Goal: Task Accomplishment & Management: Use online tool/utility

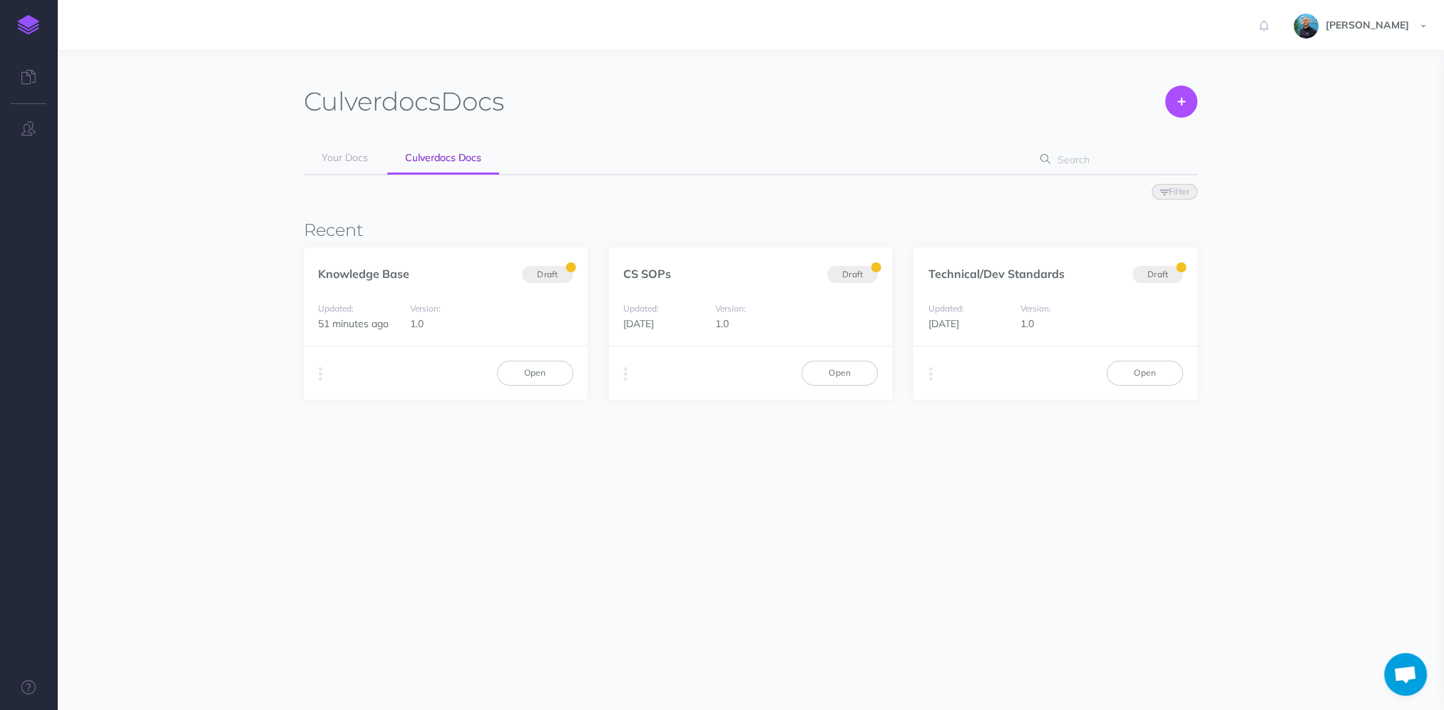
click at [676, 62] on section "Culverdocs Docs Create Your Docs Culverdocs Docs Filter Status Published Drafts…" at bounding box center [750, 341] width 1387 height 582
click at [551, 375] on link "Open" at bounding box center [535, 373] width 76 height 24
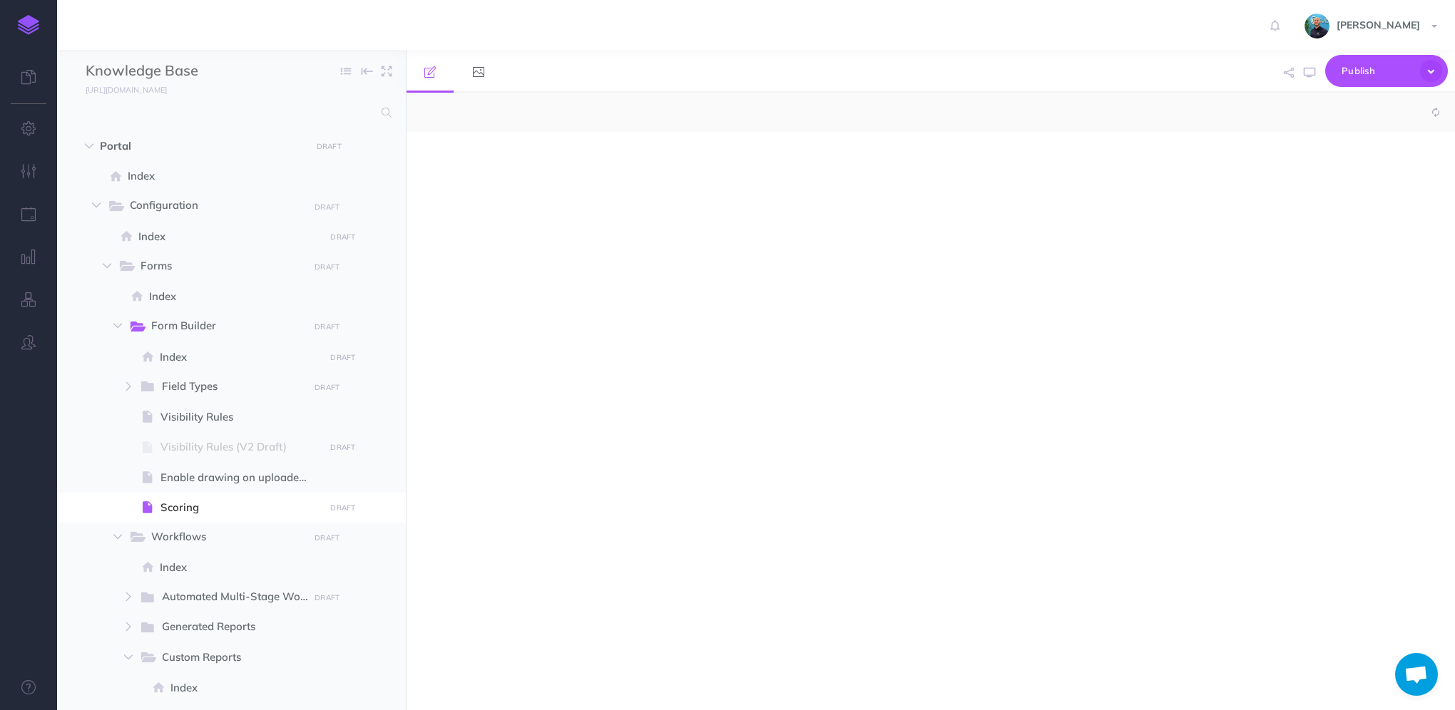
select select "null"
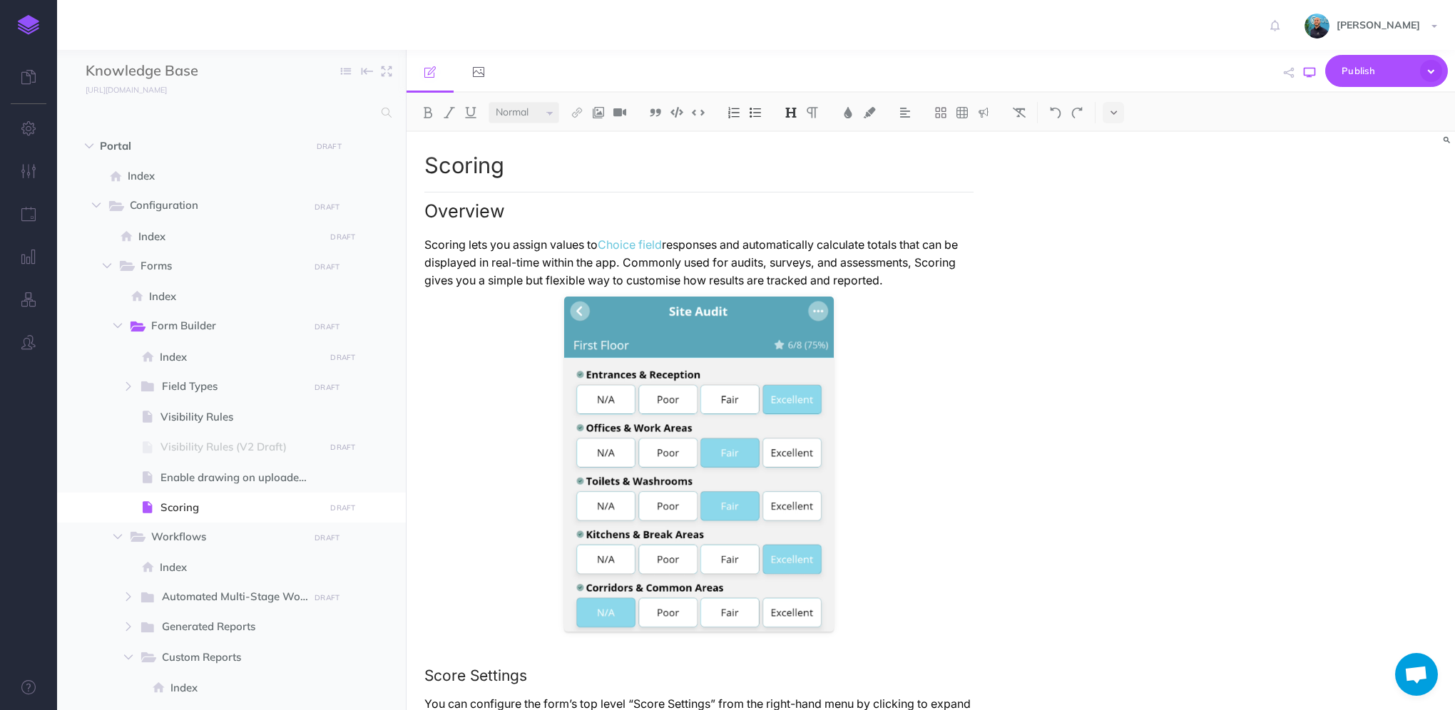
click at [1307, 73] on icon "button" at bounding box center [1309, 72] width 11 height 11
click at [24, 20] on img at bounding box center [28, 25] width 21 height 20
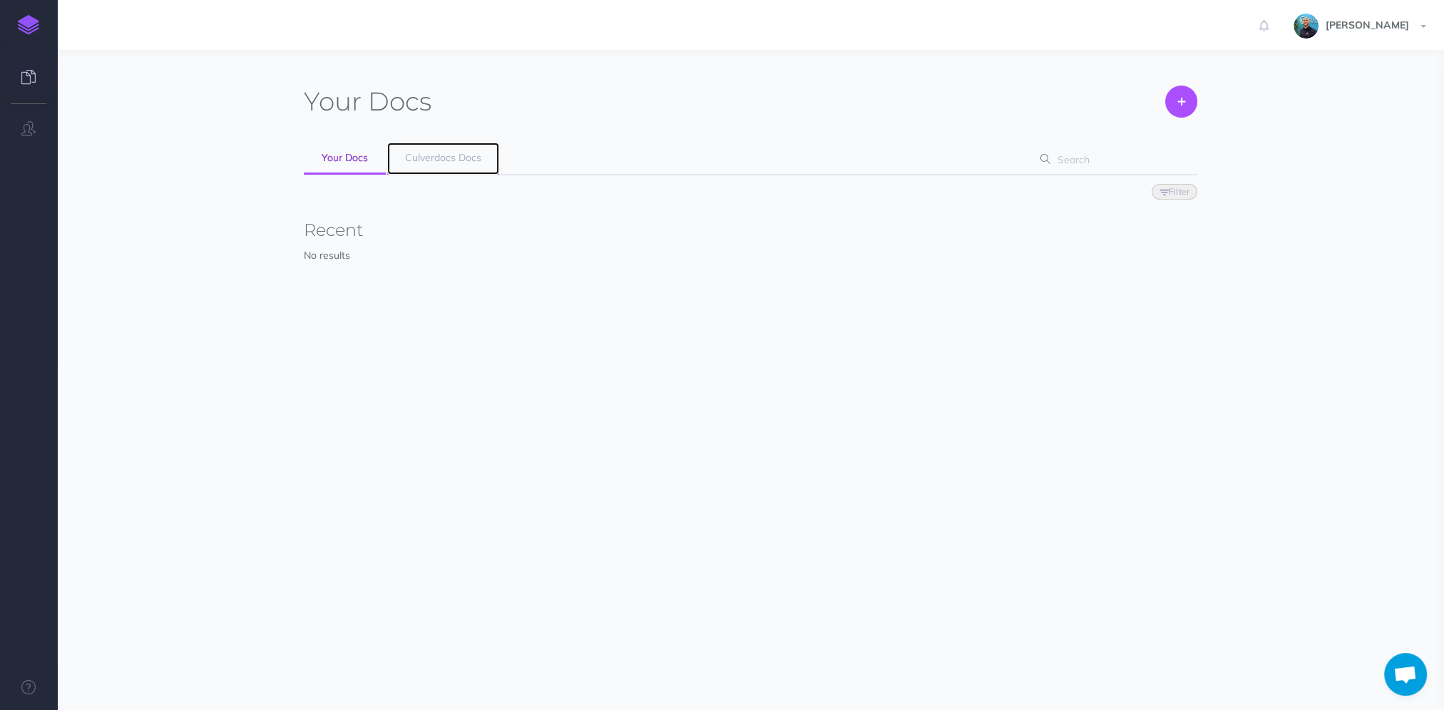
click at [468, 164] on link "Culverdocs Docs" at bounding box center [443, 159] width 112 height 32
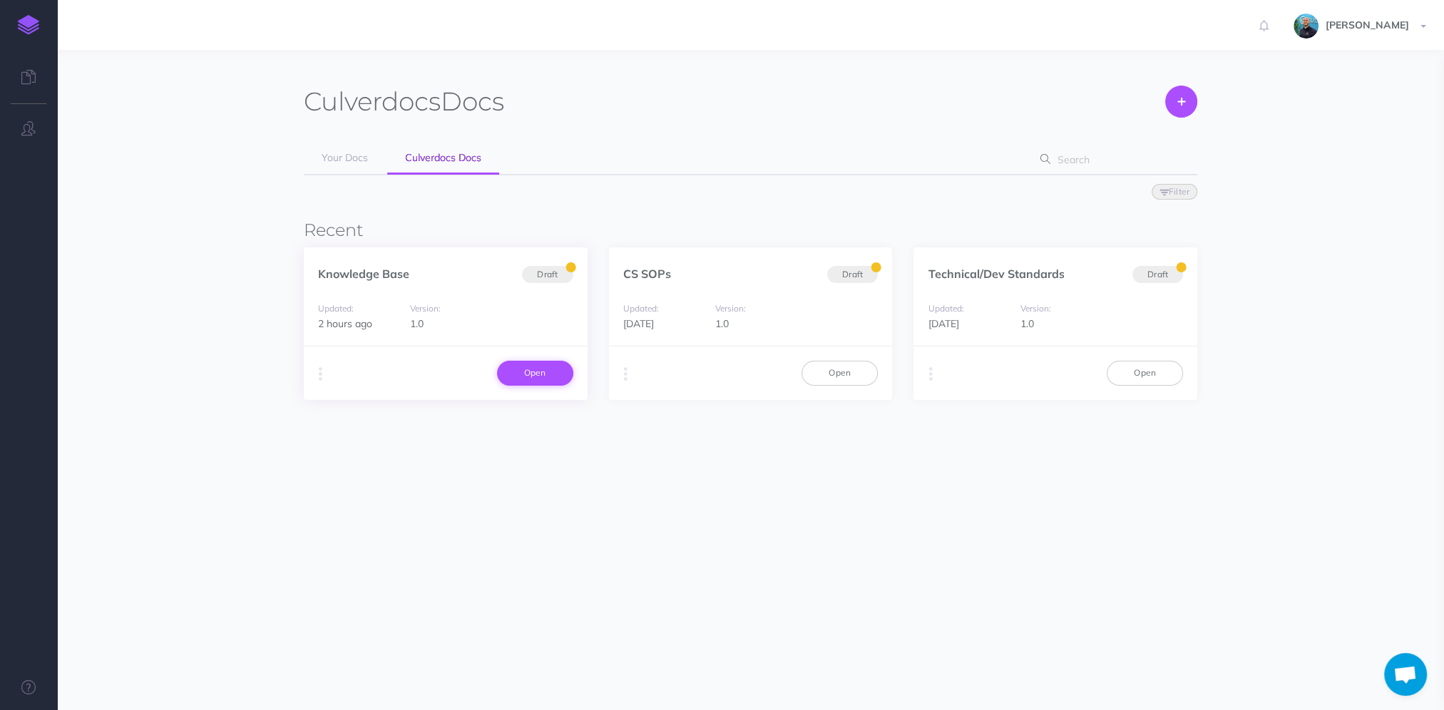
click at [511, 378] on link "Open" at bounding box center [535, 373] width 76 height 24
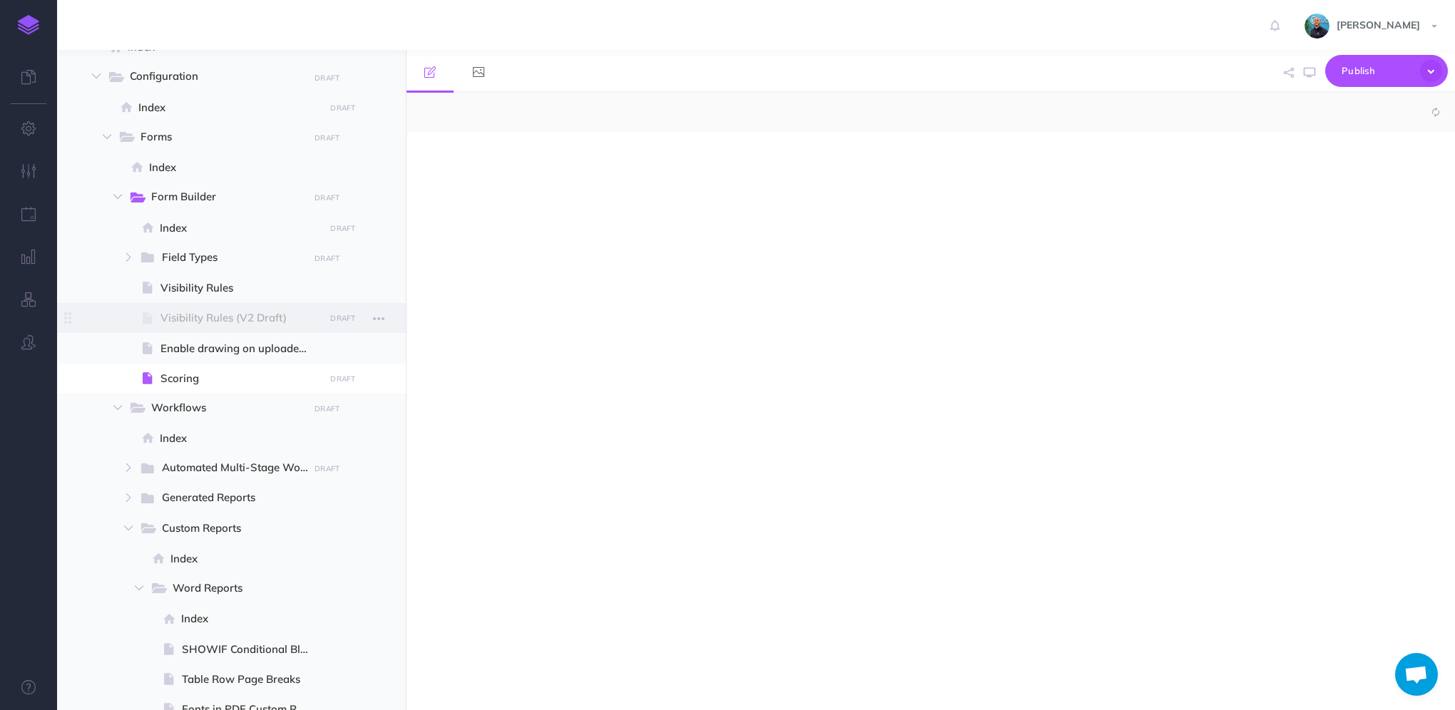
select select "null"
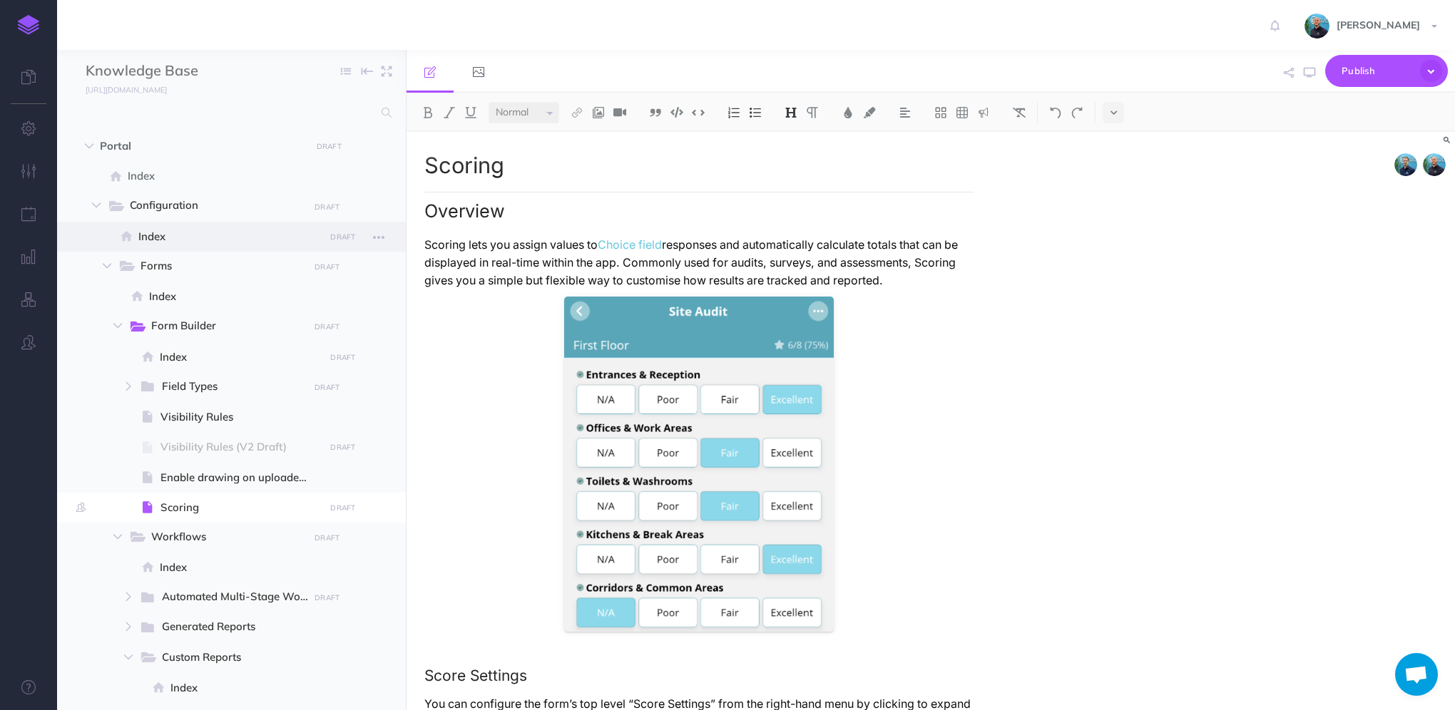
click at [183, 237] on span "Index" at bounding box center [229, 236] width 182 height 17
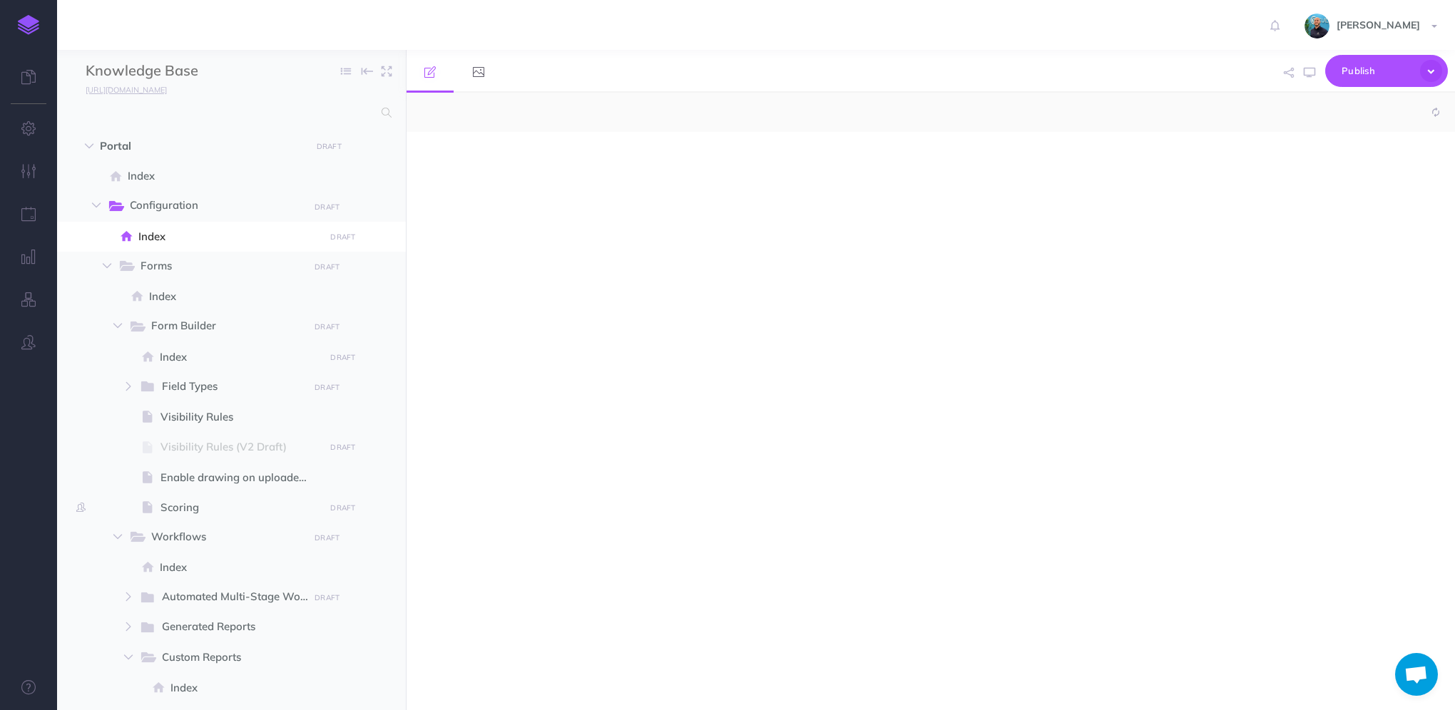
select select "null"
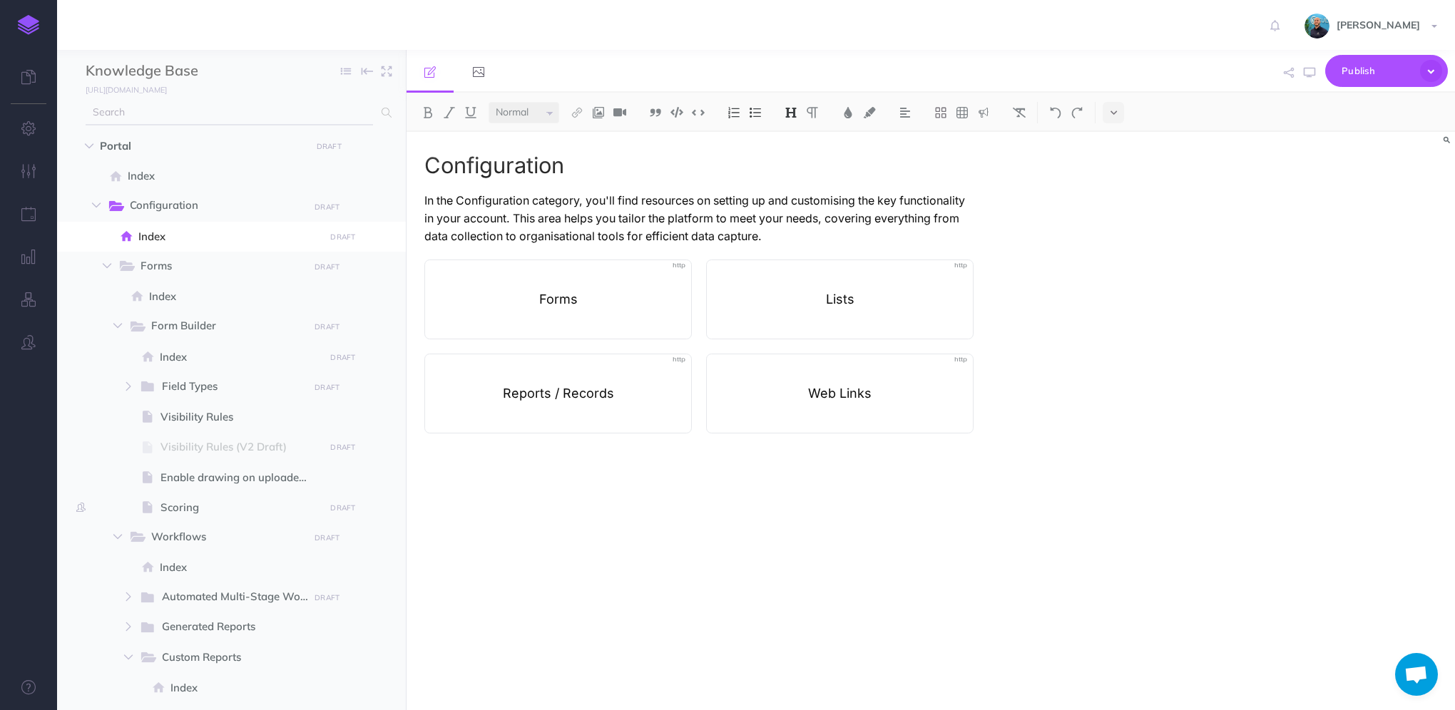
click at [217, 110] on input "text" at bounding box center [229, 113] width 287 height 26
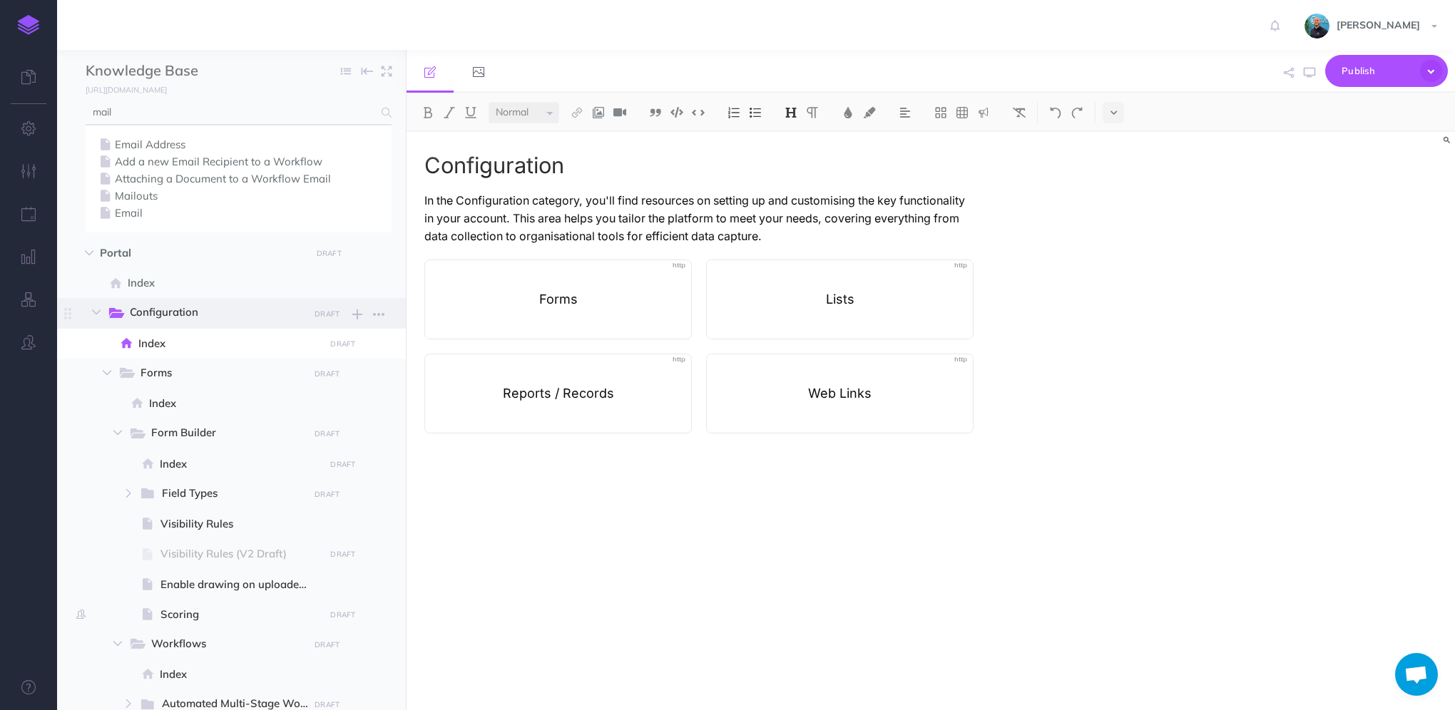
type input "mail"
click at [128, 193] on link "Mailouts" at bounding box center [238, 196] width 285 height 17
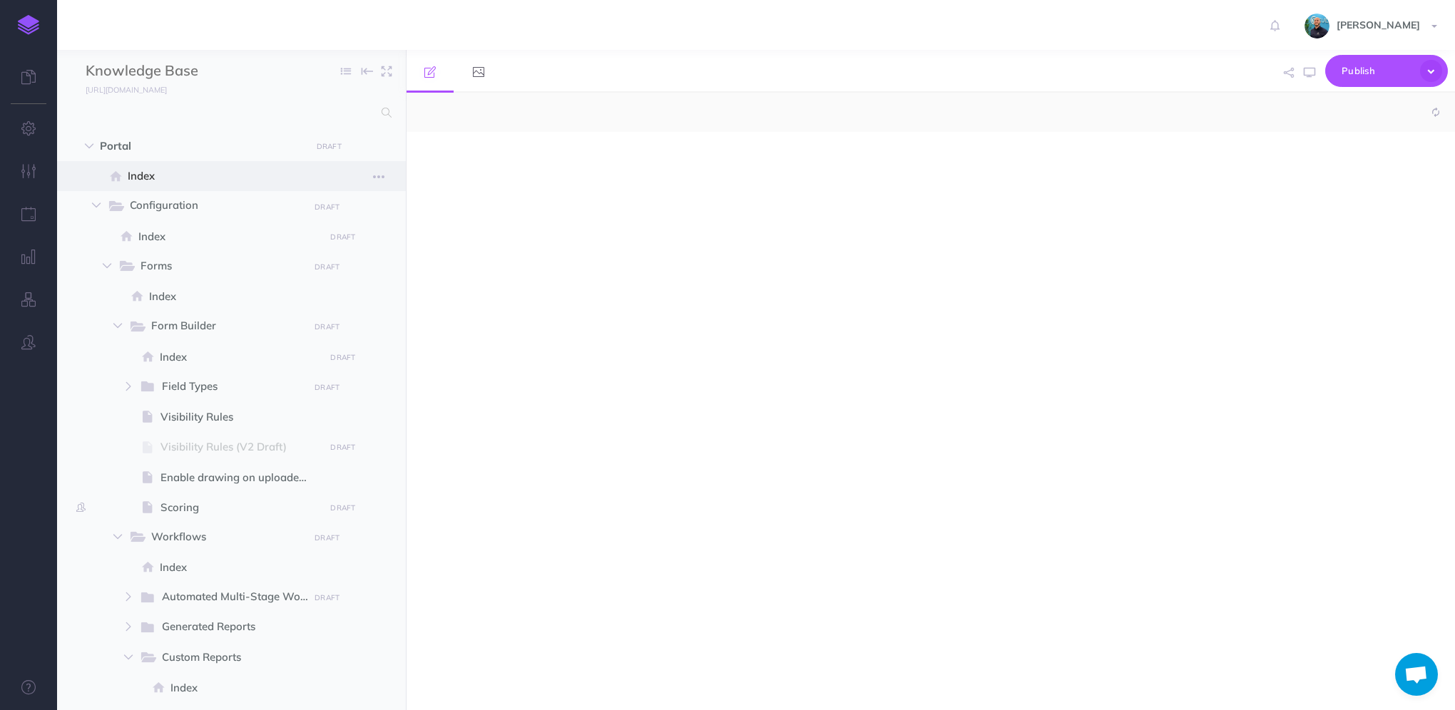
select select "null"
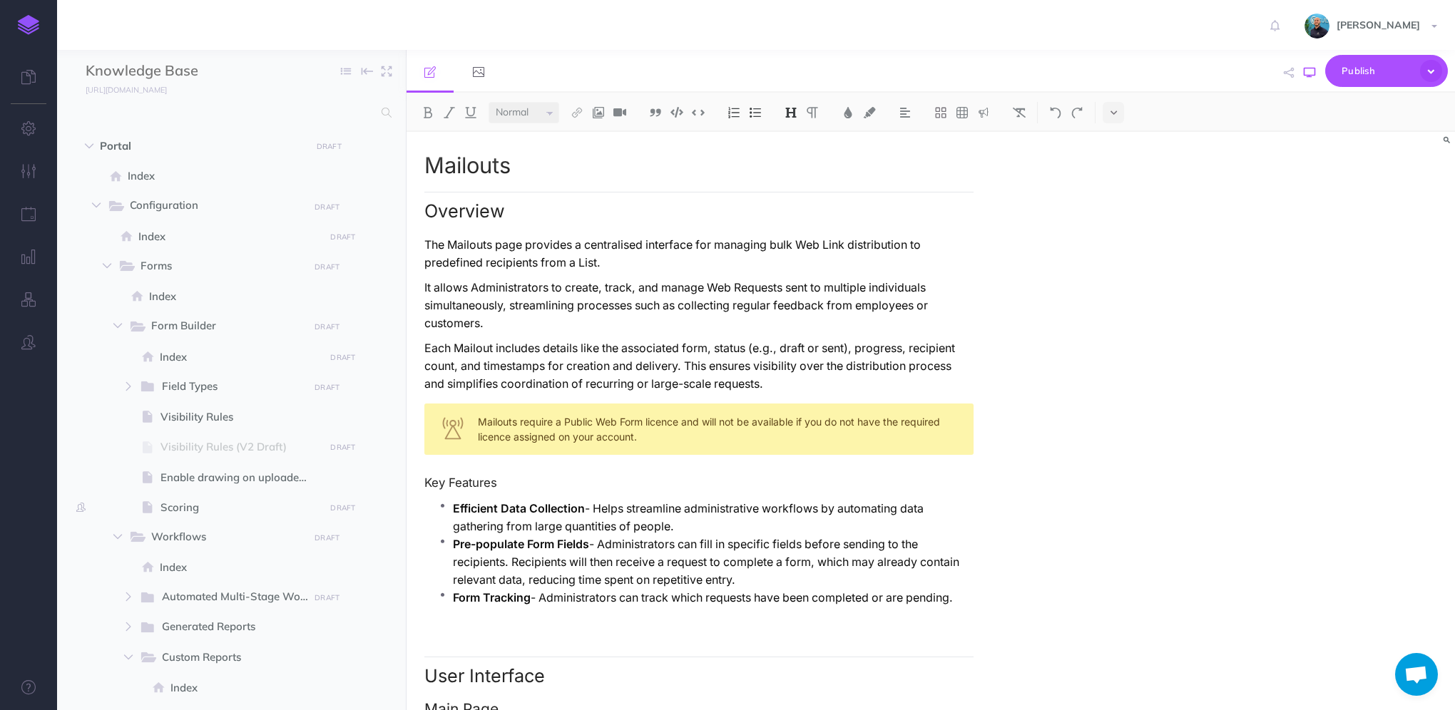
click at [1313, 73] on icon "button" at bounding box center [1309, 72] width 11 height 11
